Goal: Find specific page/section: Find specific page/section

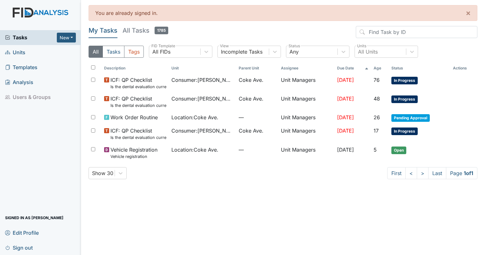
click at [206, 30] on header "My Tasks All Tasks 1785" at bounding box center [283, 33] width 389 height 15
click at [24, 51] on span "Units" at bounding box center [15, 53] width 20 height 10
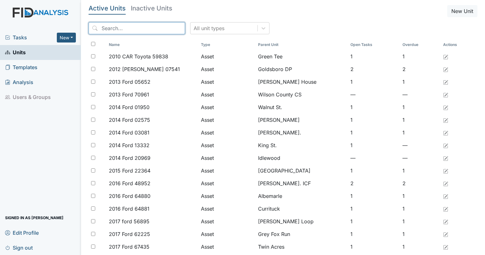
click at [120, 28] on input "search" at bounding box center [137, 28] width 96 height 12
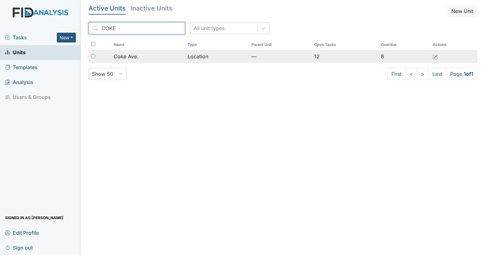
type input "COKE"
click at [133, 51] on td "Coke Ave." at bounding box center [148, 56] width 74 height 13
